Goal: Transaction & Acquisition: Purchase product/service

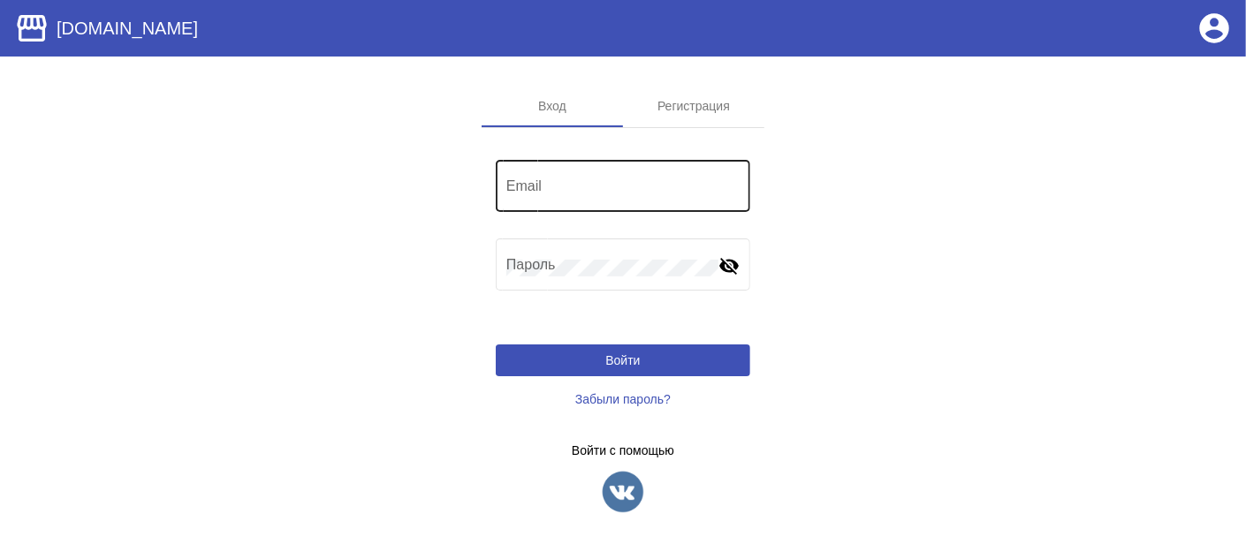
click at [640, 171] on div "Email" at bounding box center [622, 184] width 233 height 56
click at [600, 462] on app-sign-profiles "Войти с помощью" at bounding box center [623, 479] width 255 height 71
click at [628, 500] on img at bounding box center [623, 492] width 44 height 44
click at [558, 188] on input "Email" at bounding box center [622, 190] width 233 height 16
click at [612, 363] on span "Войти" at bounding box center [622, 360] width 34 height 14
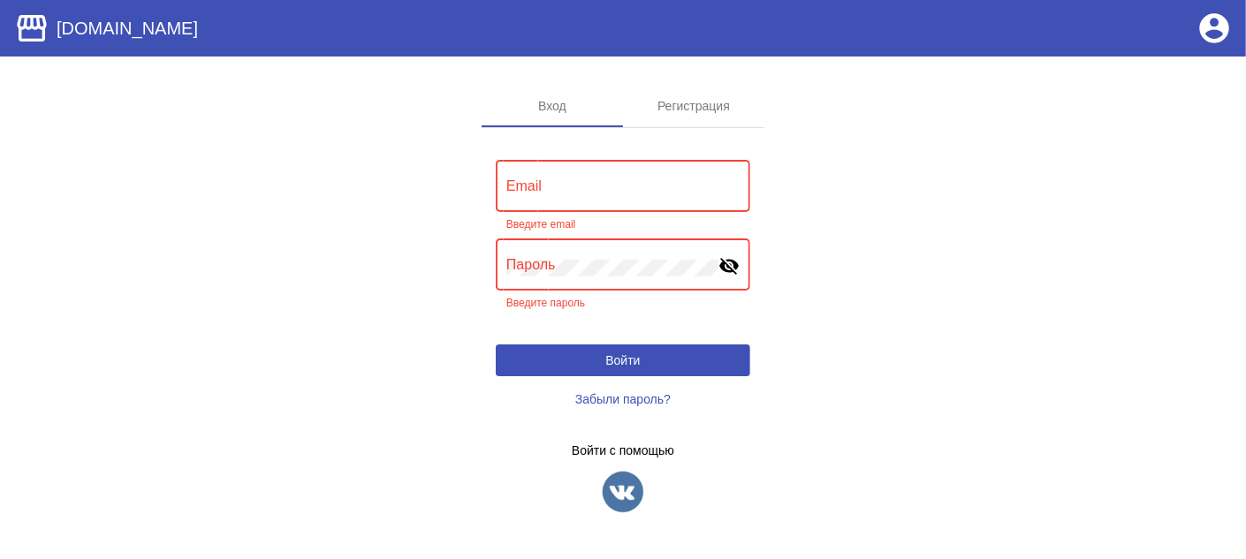
click at [612, 510] on img at bounding box center [623, 492] width 44 height 44
